Goal: Check status: Check status

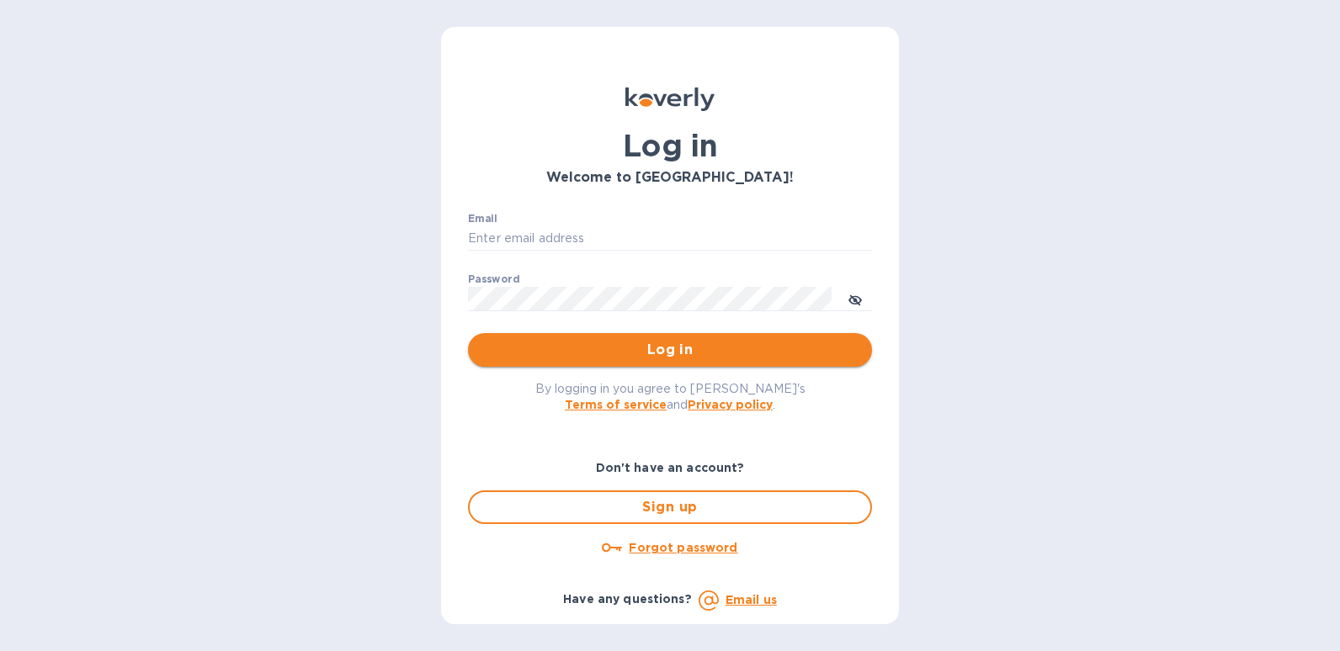
type input "[EMAIL_ADDRESS][DOMAIN_NAME]"
click at [673, 355] on span "Log in" at bounding box center [669, 350] width 377 height 20
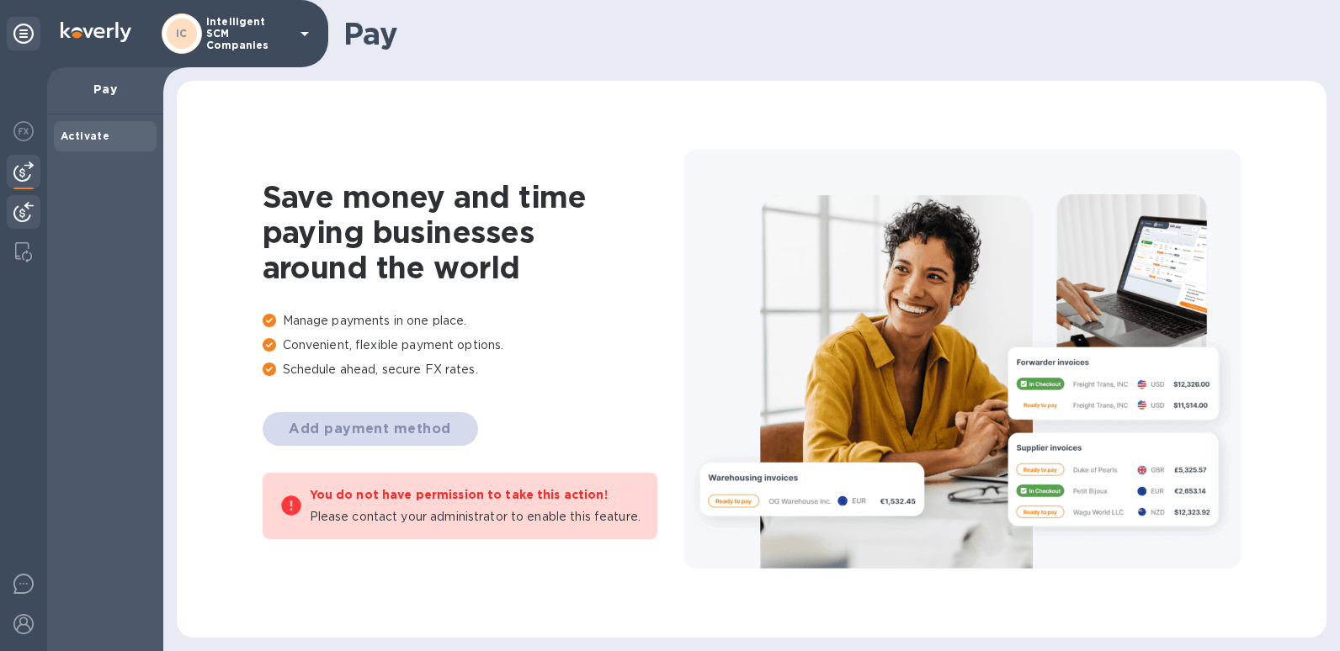
click at [24, 222] on div at bounding box center [24, 213] width 34 height 37
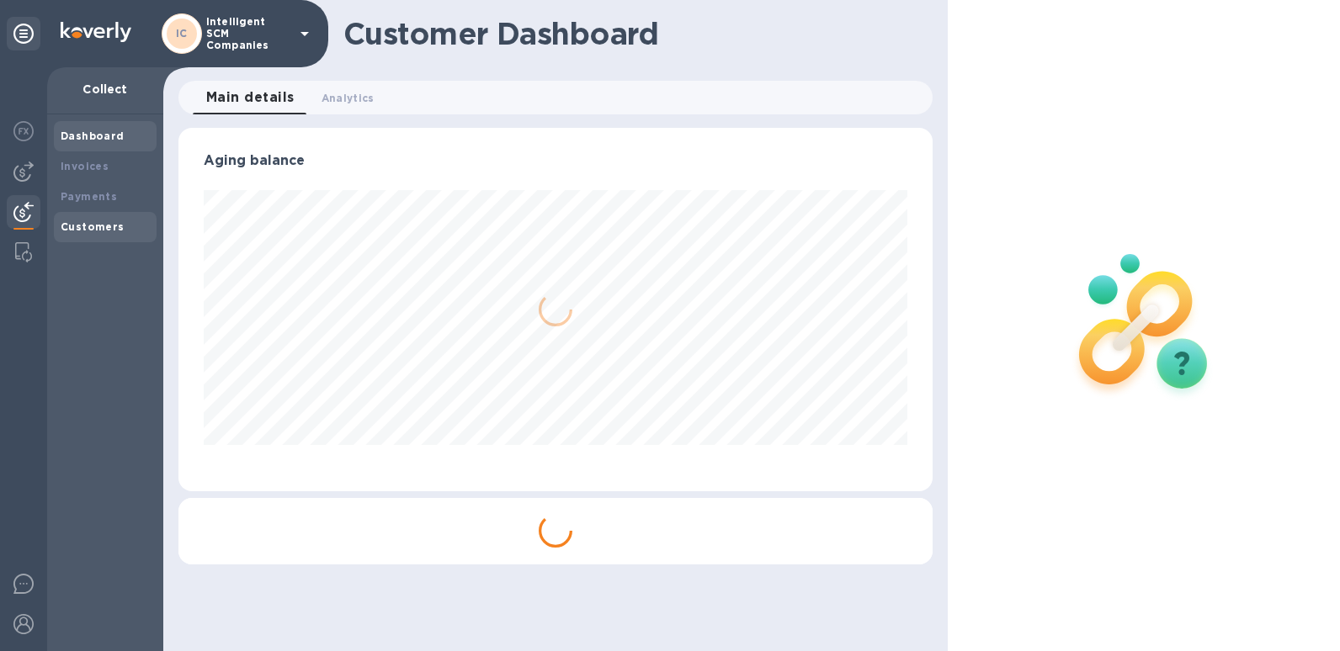
scroll to position [364, 754]
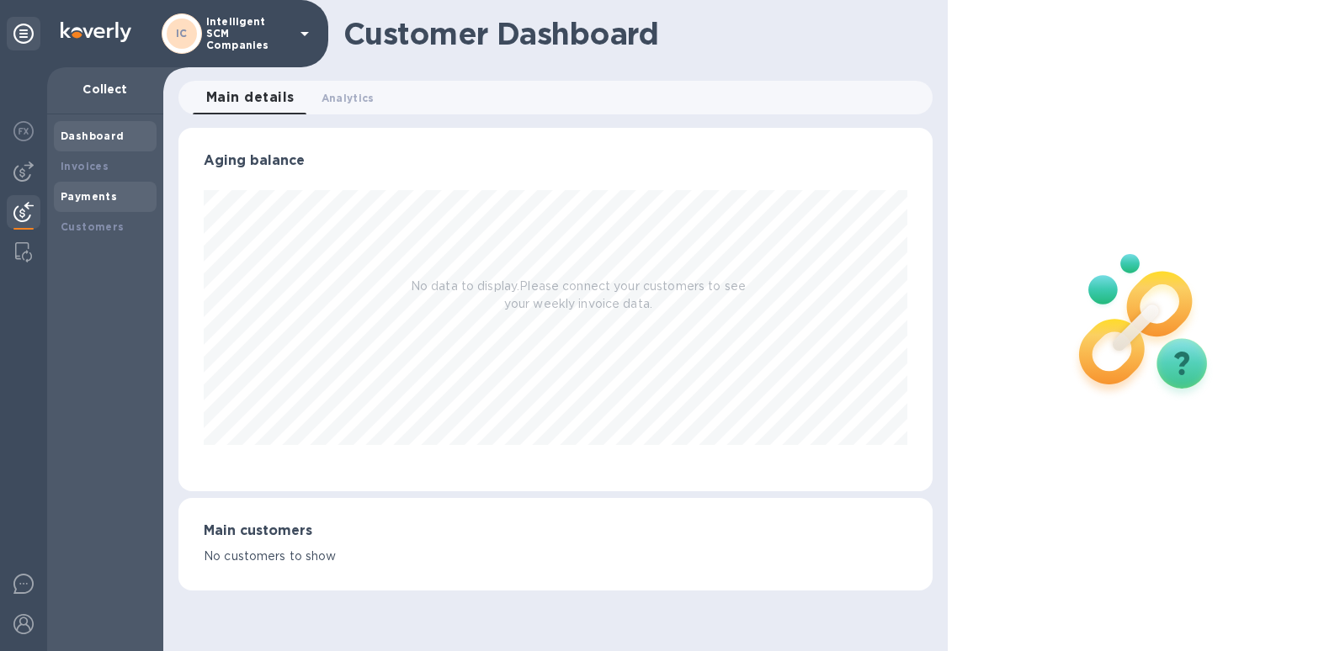
click at [108, 200] on b "Payments" at bounding box center [89, 196] width 56 height 13
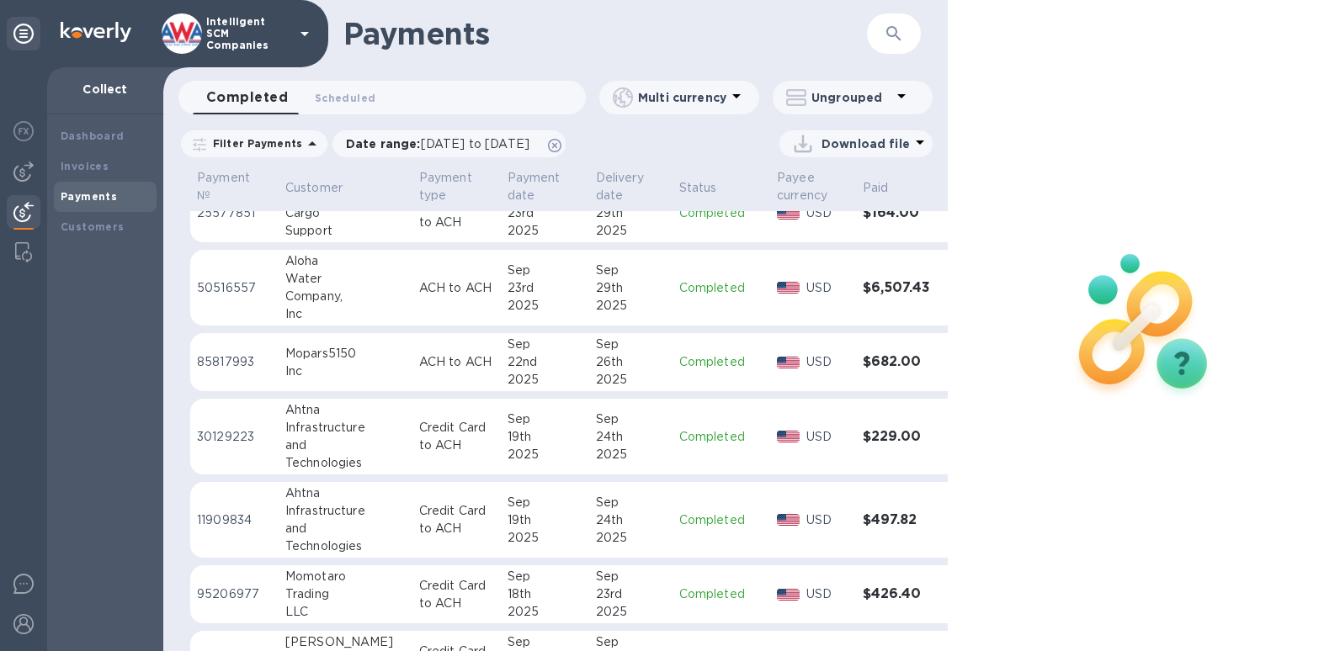
scroll to position [841, 0]
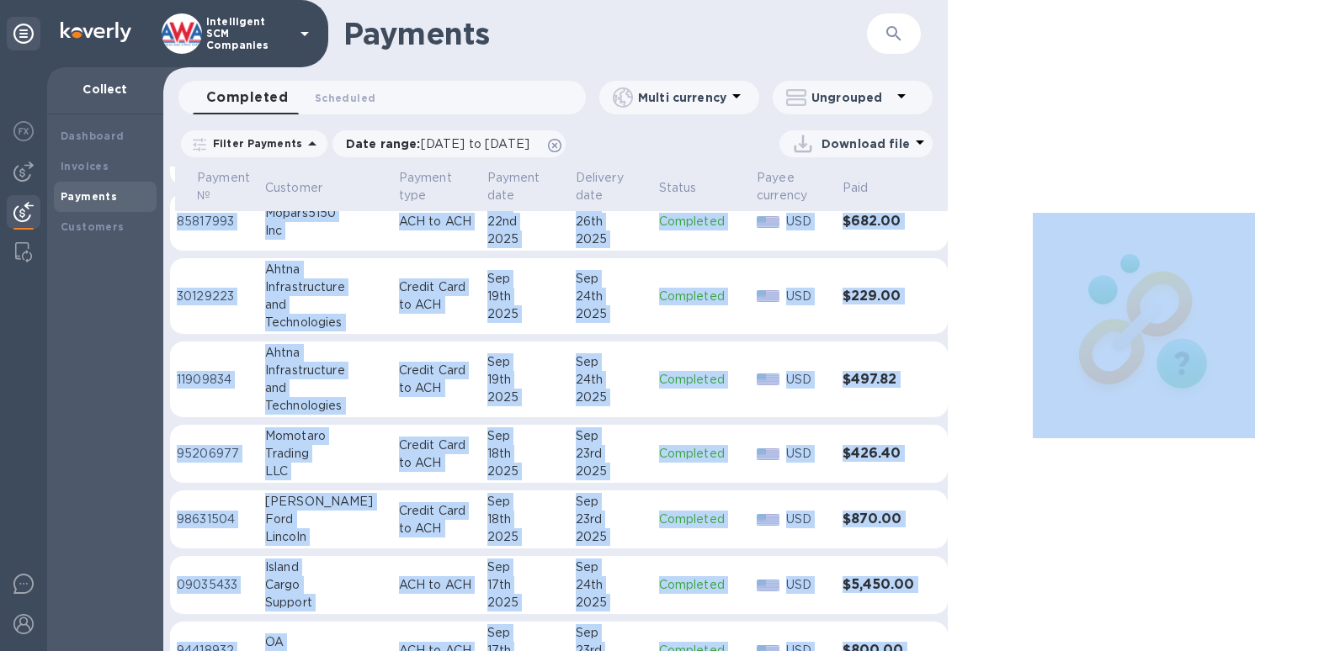
drag, startPoint x: 950, startPoint y: 518, endPoint x: 942, endPoint y: 572, distance: 54.5
click at [942, 572] on div "Payments ​ Completed 0 Scheduled 0 Multi currency Ungrouped Filter Payments Dat…" at bounding box center [751, 325] width 1176 height 651
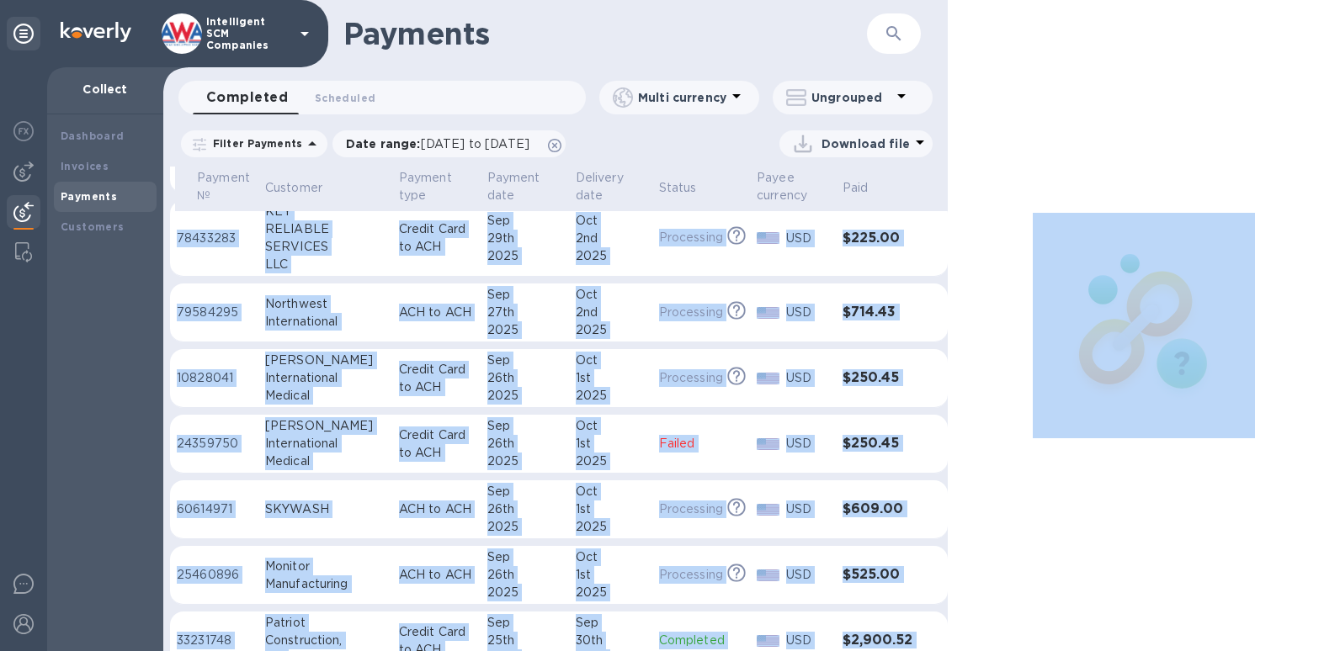
scroll to position [0, 22]
